Goal: Use online tool/utility: Utilize a website feature to perform a specific function

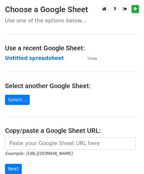
scroll to position [66, 0]
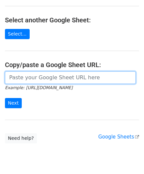
click at [35, 78] on input "url" at bounding box center [70, 77] width 131 height 13
paste input "[URL][DOMAIN_NAME]"
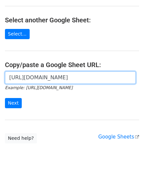
scroll to position [0, 154]
type input "[URL][DOMAIN_NAME]"
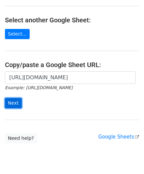
click at [17, 102] on input "Next" at bounding box center [13, 103] width 17 height 10
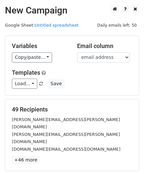
scroll to position [80, 0]
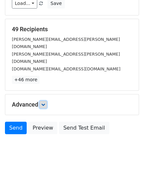
click at [44, 103] on icon at bounding box center [43, 105] width 4 height 4
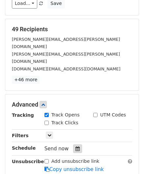
click at [75, 146] on icon at bounding box center [77, 148] width 4 height 5
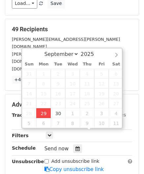
type input "[DATE] 12:00"
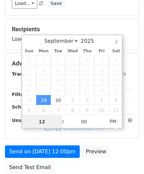
paste input "Hour"
type input "2"
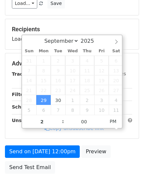
type input "[DATE] 14:00"
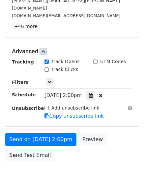
scroll to position [160, 0]
